Goal: Task Accomplishment & Management: Complete application form

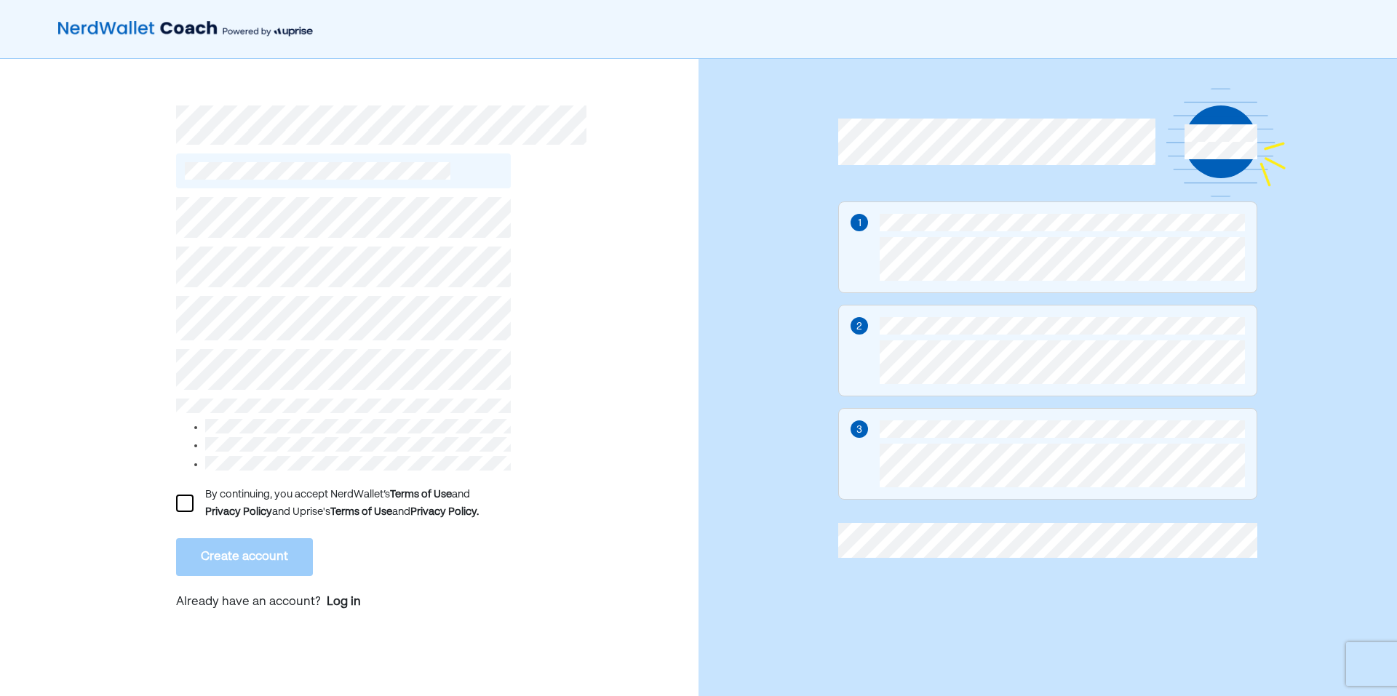
click at [180, 503] on div at bounding box center [184, 503] width 17 height 17
click at [202, 549] on button "Create account" at bounding box center [244, 557] width 137 height 38
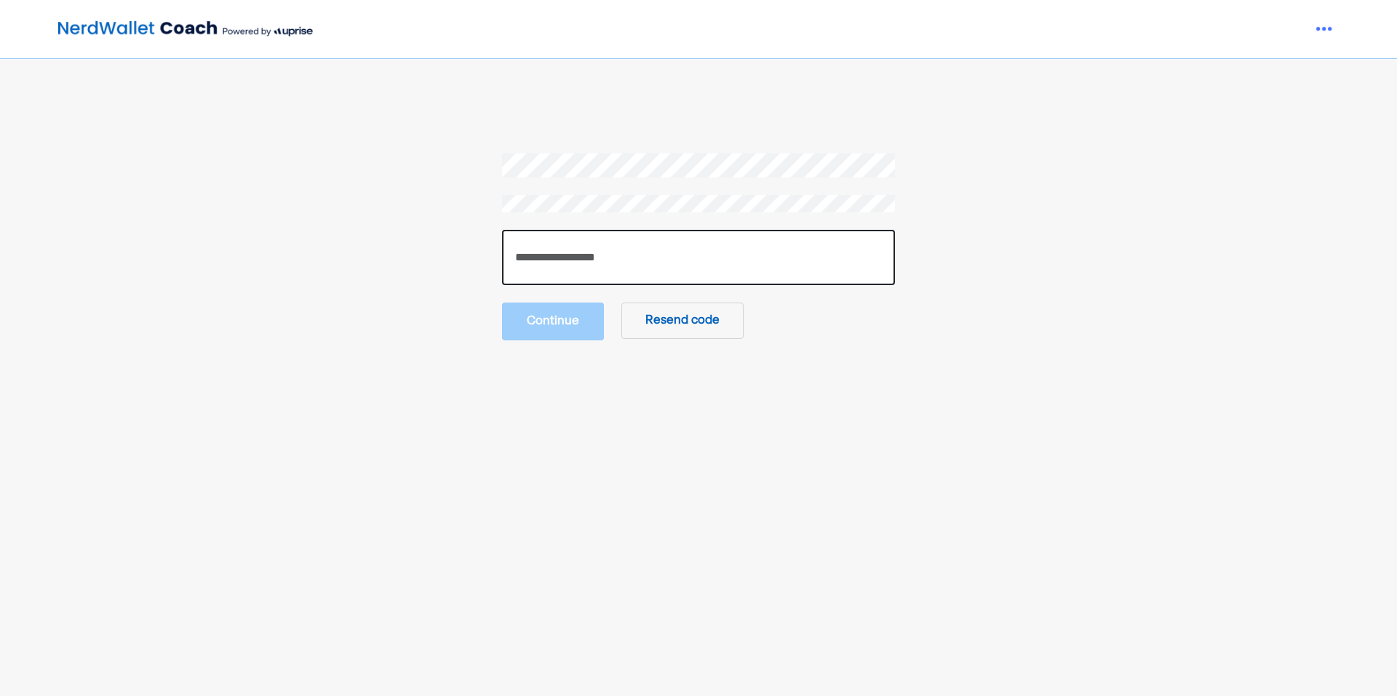
click at [577, 261] on input "number" at bounding box center [698, 257] width 393 height 55
type input "******"
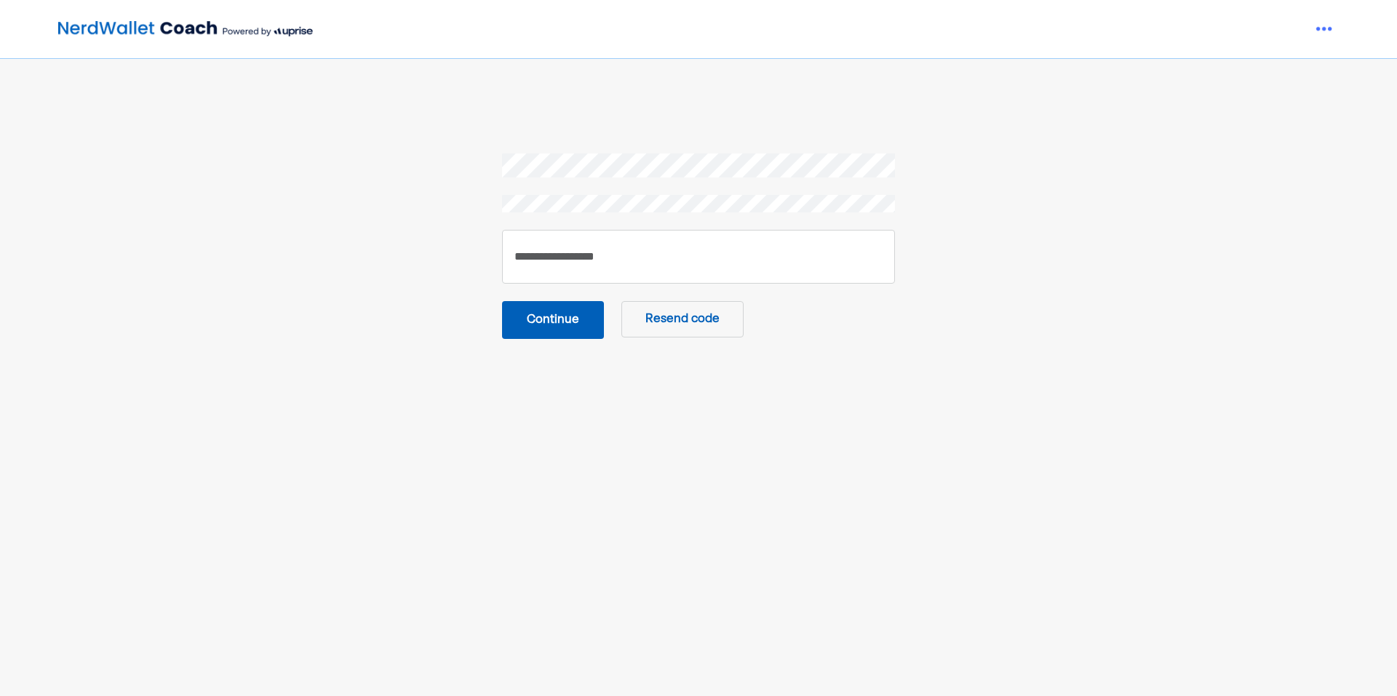
click at [534, 312] on button "Continue" at bounding box center [553, 320] width 102 height 38
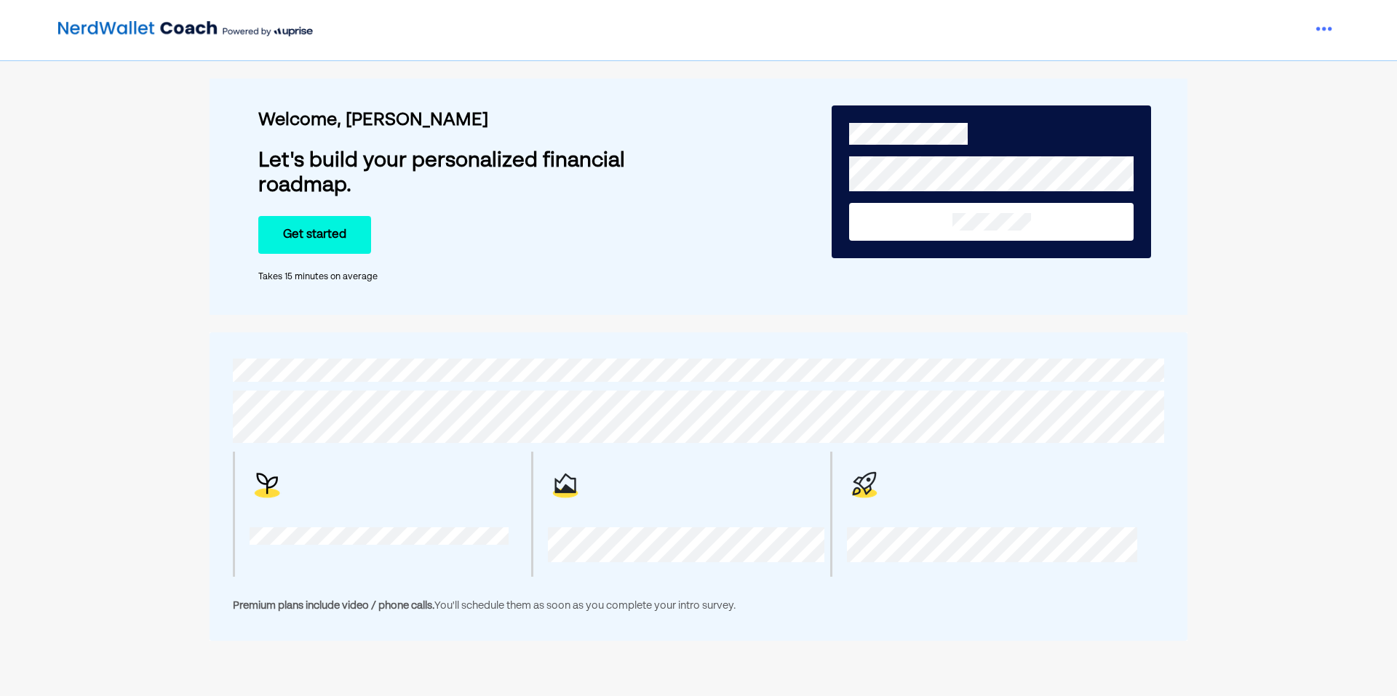
click at [322, 238] on button "Get started" at bounding box center [314, 235] width 113 height 38
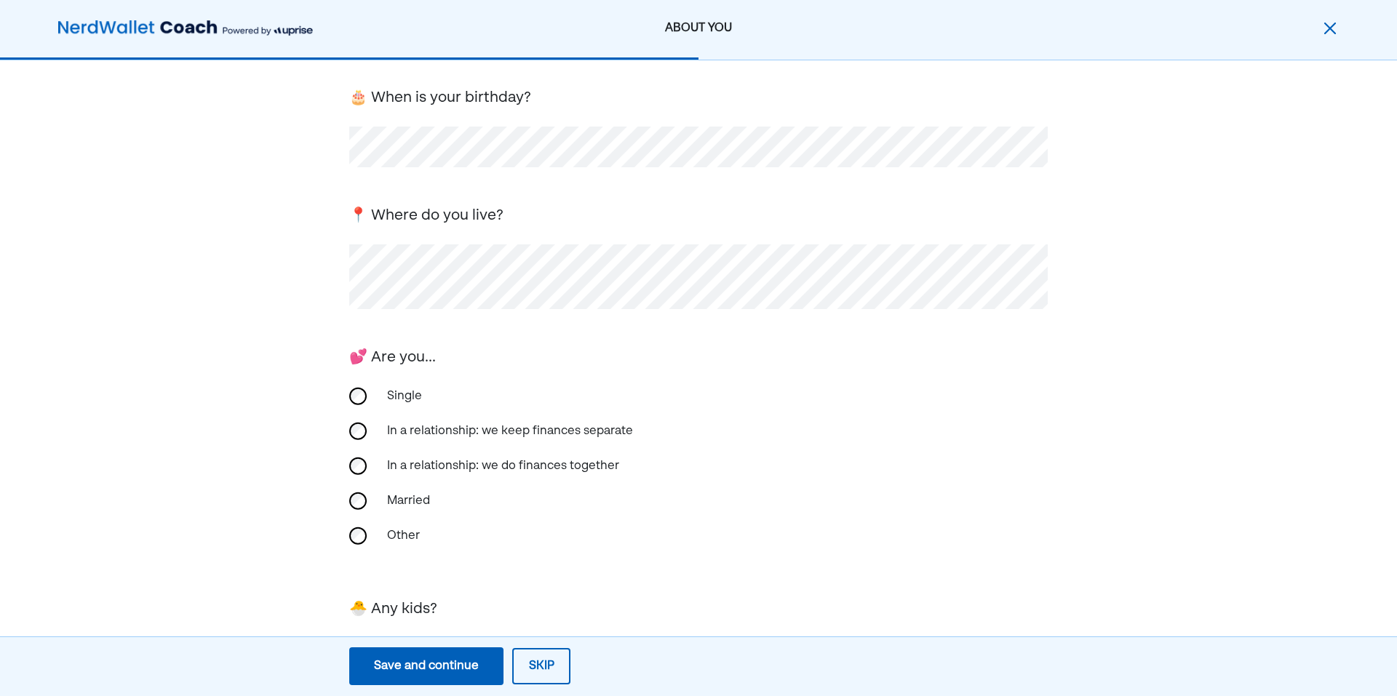
scroll to position [194, 0]
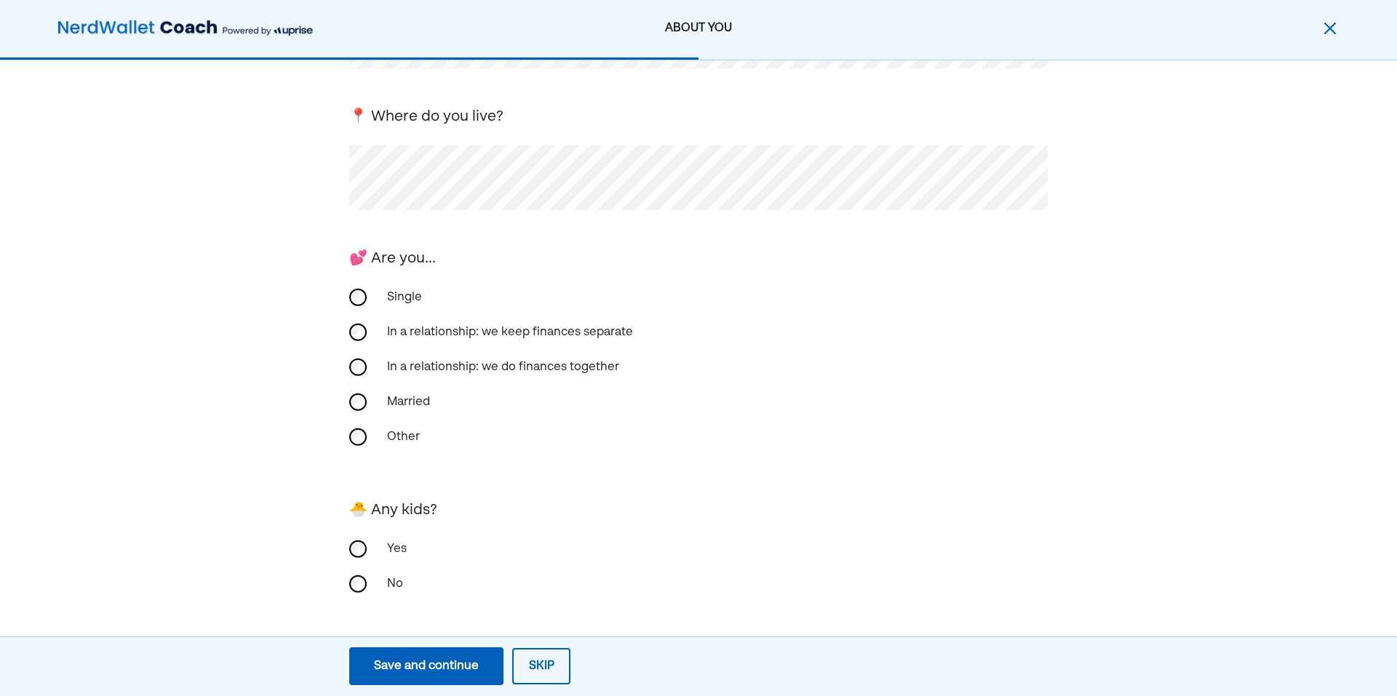
click at [440, 672] on div "Save and continue" at bounding box center [426, 666] width 105 height 17
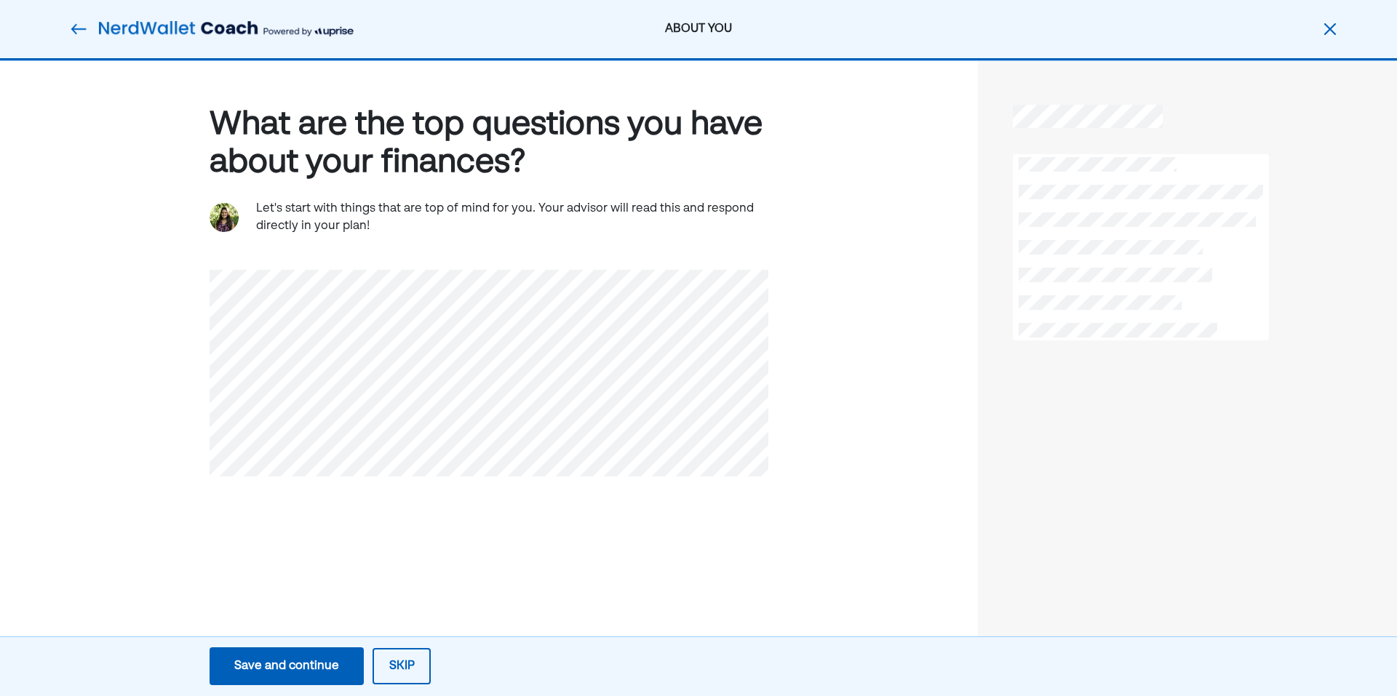
click at [307, 661] on div "Save and continue" at bounding box center [286, 666] width 105 height 17
